Goal: Find specific page/section: Find specific page/section

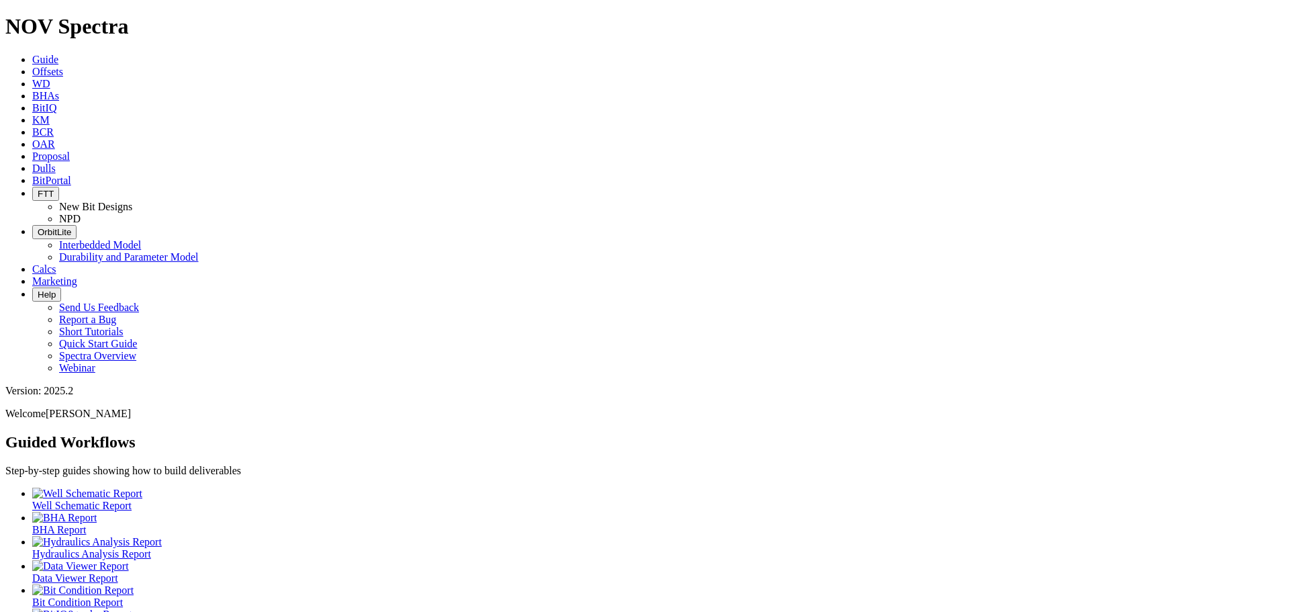
click at [56, 162] on span "Dulls" at bounding box center [43, 167] width 23 height 11
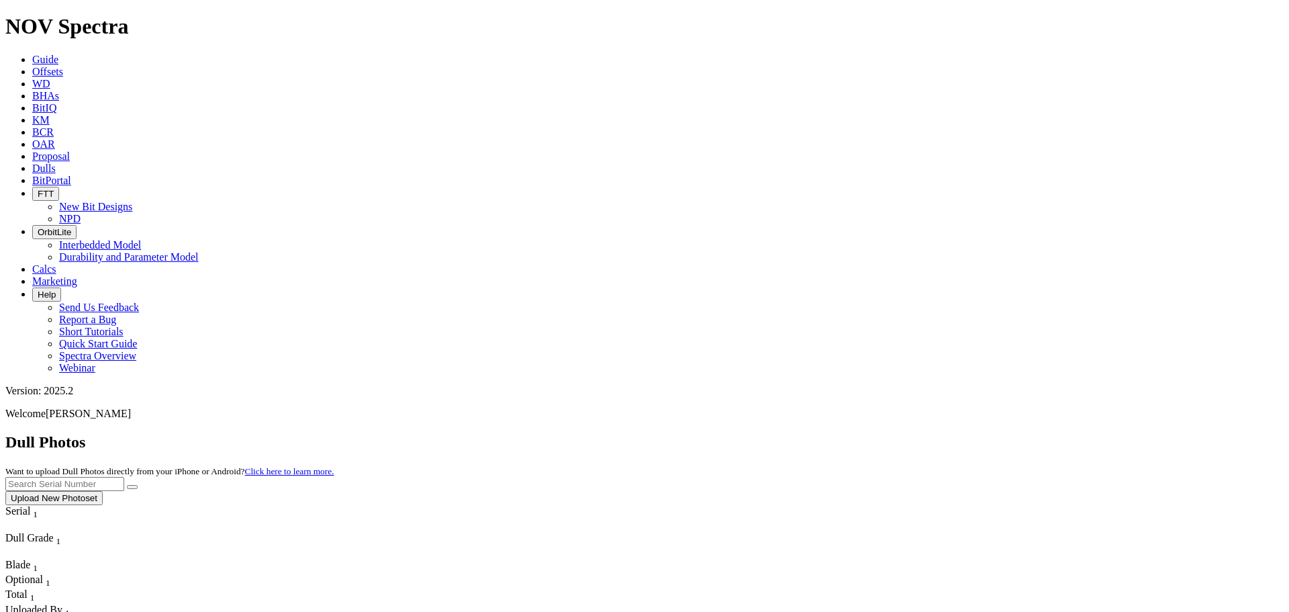
click at [124, 477] on input "text" at bounding box center [64, 484] width 119 height 14
paste input "A310762"
type input "A310762"
click at [138, 485] on button "submit" at bounding box center [132, 487] width 11 height 4
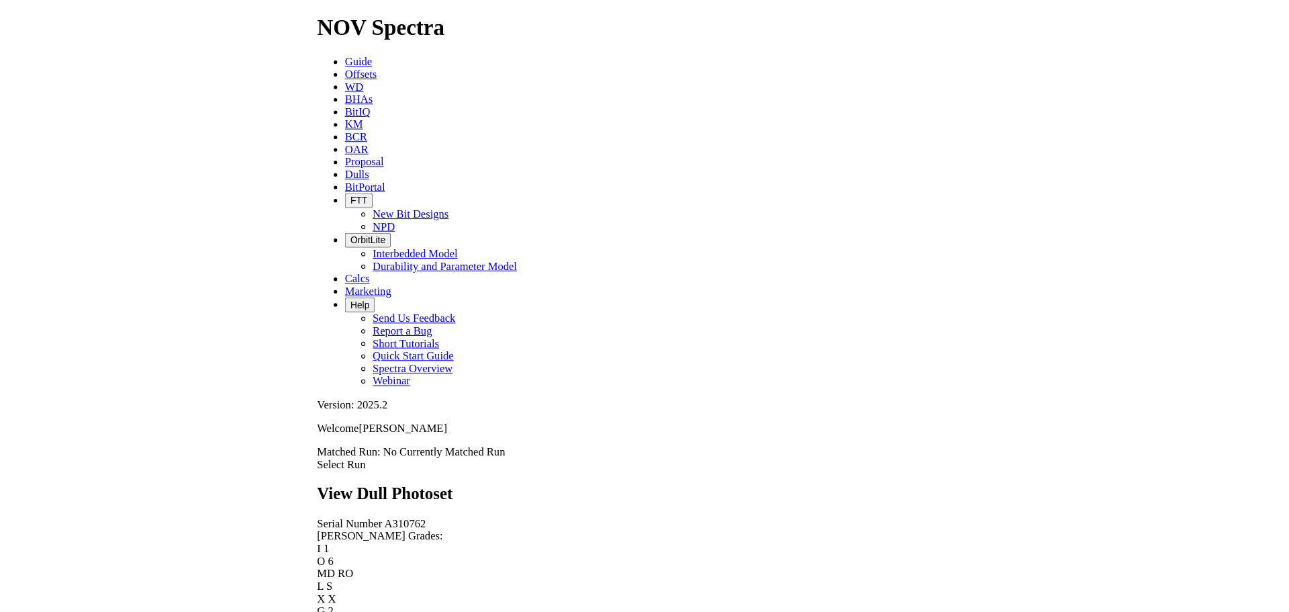
scroll to position [1942, 0]
